Goal: Task Accomplishment & Management: Complete application form

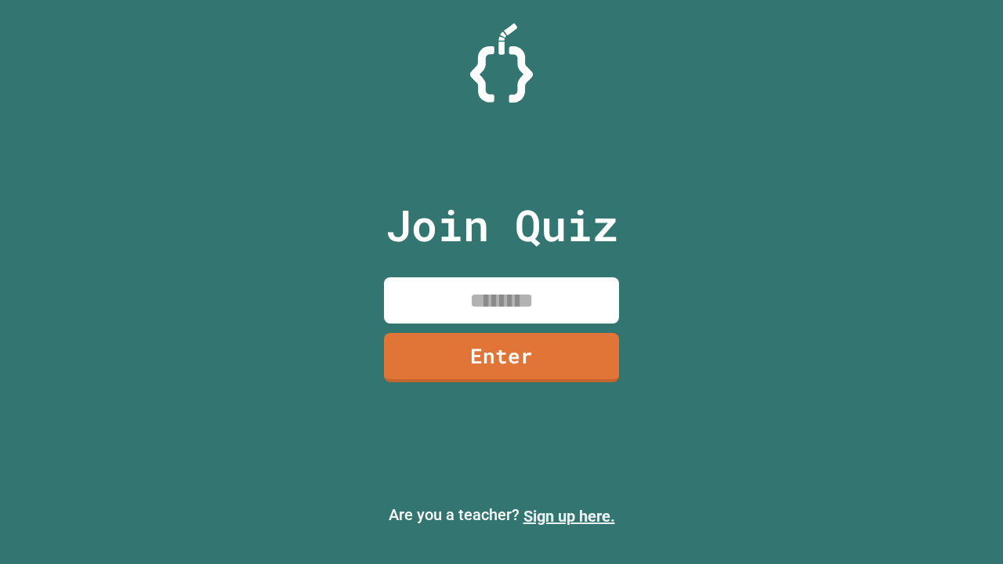
click at [569, 516] on link "Sign up here." at bounding box center [569, 516] width 92 height 19
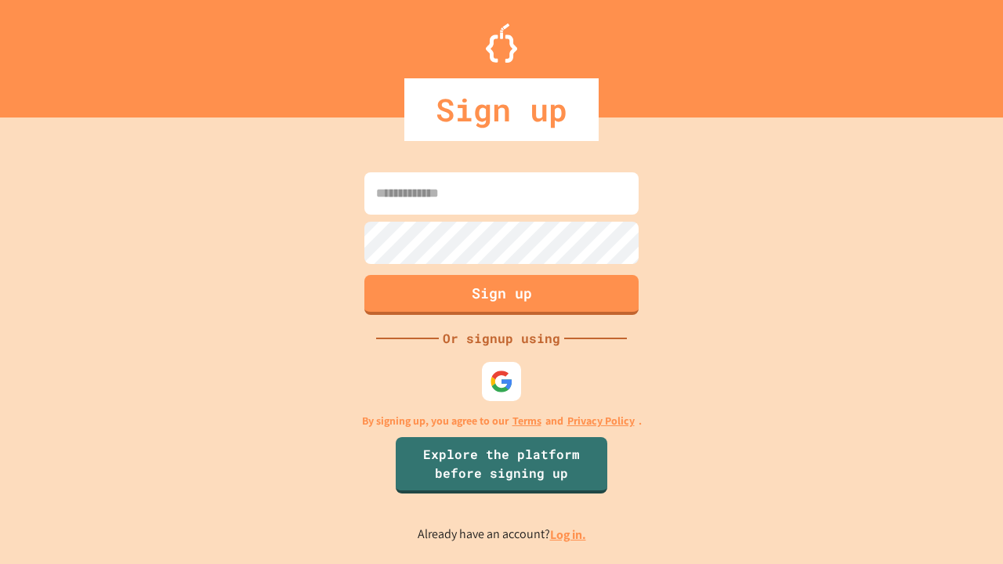
click at [569, 534] on link "Log in." at bounding box center [568, 535] width 36 height 16
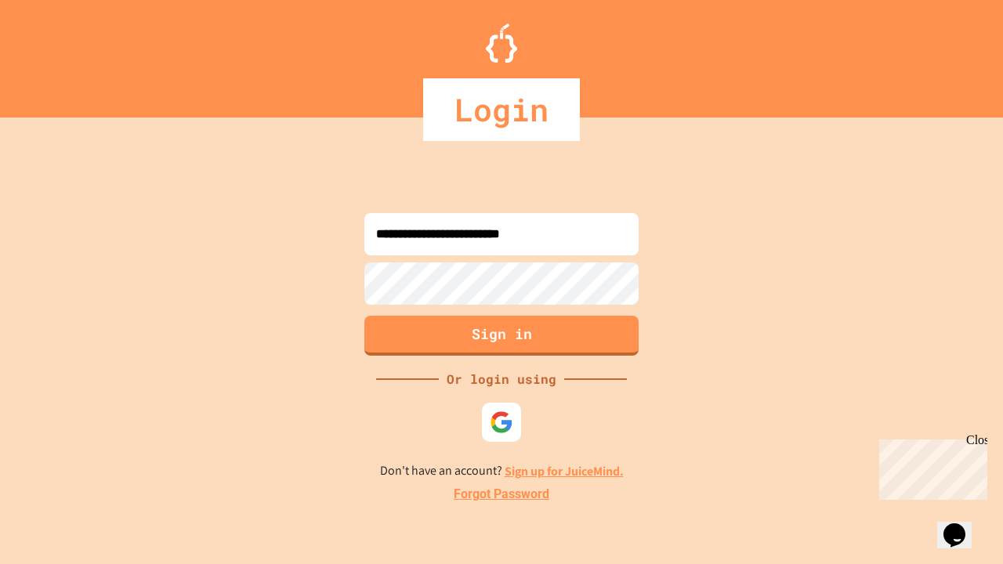
type input "**********"
